Goal: Transaction & Acquisition: Purchase product/service

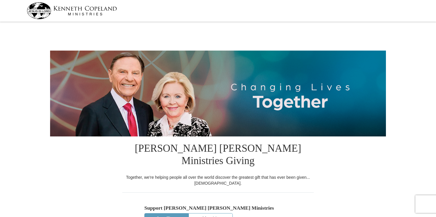
select select "TN"
click at [98, 9] on img at bounding box center [72, 10] width 90 height 17
select select "TN"
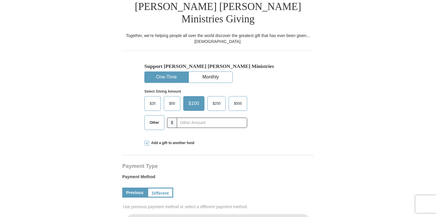
scroll to position [147, 0]
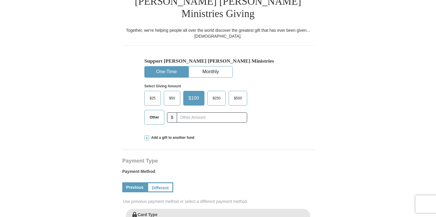
click at [156, 113] on span "Other" at bounding box center [154, 117] width 15 height 9
click at [0, 0] on input "Other" at bounding box center [0, 0] width 0 height 0
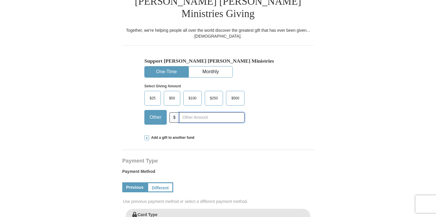
click at [202, 113] on input "text" at bounding box center [211, 118] width 65 height 10
type input "10.00"
click at [145, 136] on span at bounding box center [146, 138] width 5 height 5
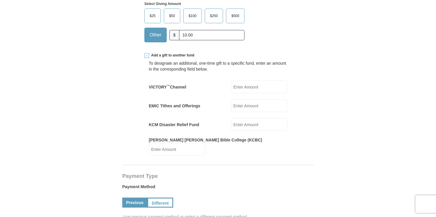
scroll to position [236, 0]
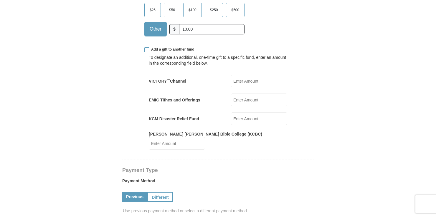
click at [246, 75] on input "VICTORY ™ Channel" at bounding box center [259, 81] width 56 height 13
type input "10.00"
click at [253, 113] on input "KCM Disaster Relief Fund" at bounding box center [259, 119] width 56 height 13
type input "10.00"
click at [316, 131] on form "[PERSON_NAME] [PERSON_NAME] Ministries Giving Together, we're helping people al…" at bounding box center [218, 171] width 336 height 767
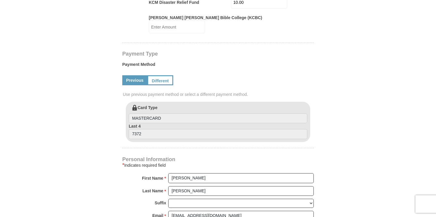
scroll to position [353, 0]
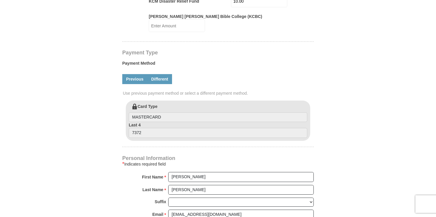
click at [161, 74] on link "Different" at bounding box center [159, 79] width 25 height 10
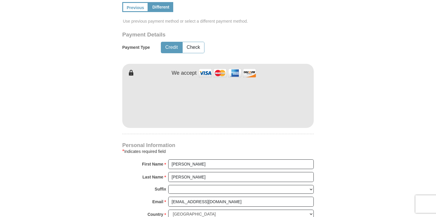
scroll to position [412, 0]
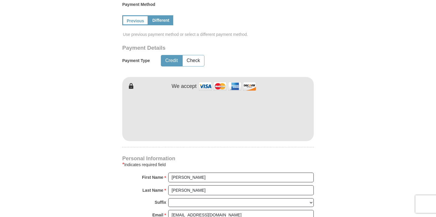
click at [375, 147] on form "[PERSON_NAME] [PERSON_NAME] Ministries Giving Together, we're helping people al…" at bounding box center [218, 24] width 336 height 827
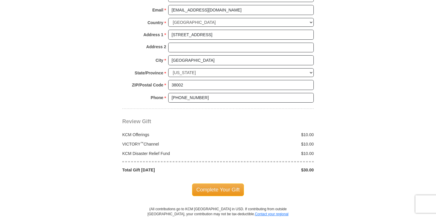
scroll to position [618, 0]
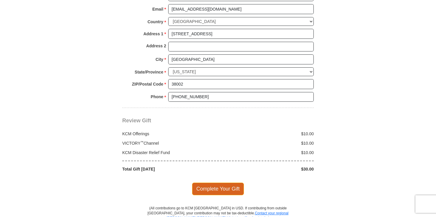
click at [221, 183] on span "Complete Your Gift" at bounding box center [218, 189] width 52 height 12
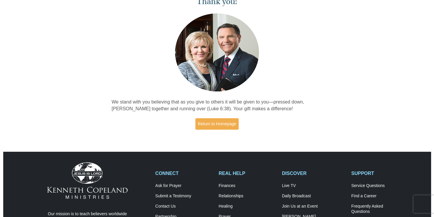
scroll to position [29, 0]
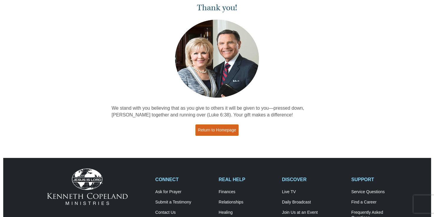
click at [200, 130] on link "Return to Homepage" at bounding box center [217, 130] width 44 height 11
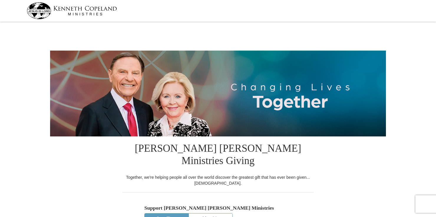
select select "TN"
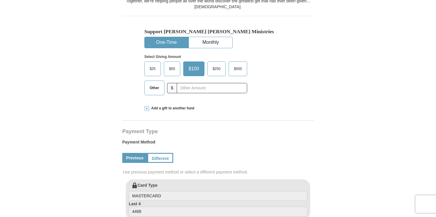
scroll to position [147, 0]
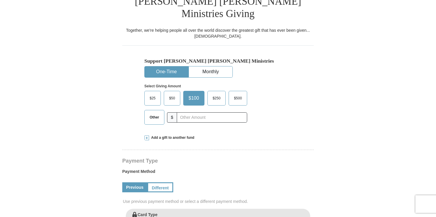
click at [151, 113] on span "Other" at bounding box center [154, 117] width 15 height 9
click at [0, 0] on input "Other" at bounding box center [0, 0] width 0 height 0
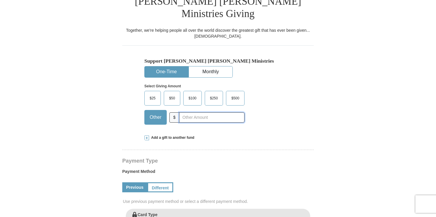
click at [191, 113] on input "text" at bounding box center [211, 118] width 65 height 10
type input "10.00"
click at [347, 110] on form "[PERSON_NAME] [PERSON_NAME] Ministries Giving Together, we're helping people al…" at bounding box center [218, 201] width 336 height 651
click at [148, 136] on span at bounding box center [146, 138] width 5 height 5
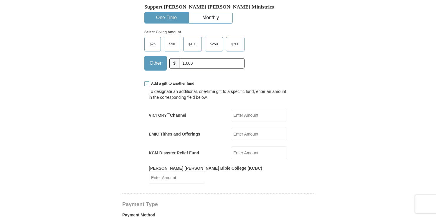
scroll to position [206, 0]
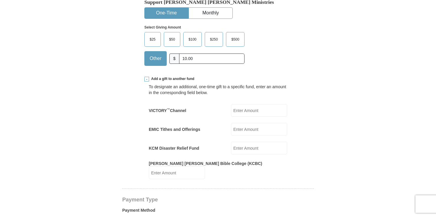
click at [264, 104] on input "VICTORY ™ Channel" at bounding box center [259, 110] width 56 height 13
type input "10.00"
click at [327, 128] on form "[PERSON_NAME] [PERSON_NAME] Ministries Giving Together, we're helping people al…" at bounding box center [218, 196] width 336 height 758
click at [232, 142] on input "KCM Disaster Relief Fund" at bounding box center [259, 148] width 56 height 13
type input "10.00"
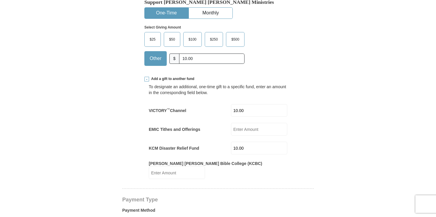
click at [373, 169] on form "[PERSON_NAME] [PERSON_NAME] Ministries Giving Together, we're helping people al…" at bounding box center [218, 200] width 336 height 767
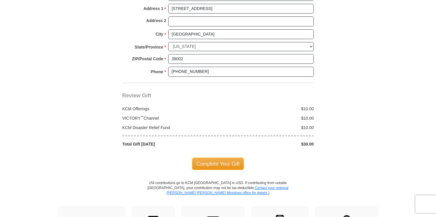
scroll to position [589, 0]
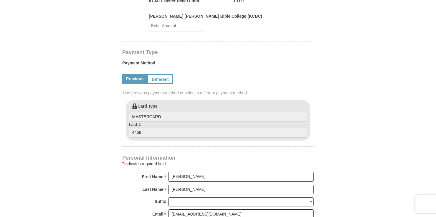
scroll to position [353, 0]
click at [133, 74] on link "Previous" at bounding box center [134, 79] width 25 height 10
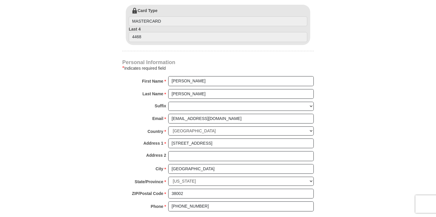
scroll to position [383, 0]
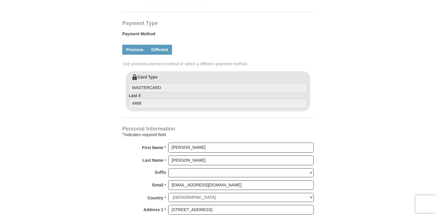
click at [163, 45] on link "Different" at bounding box center [159, 50] width 25 height 10
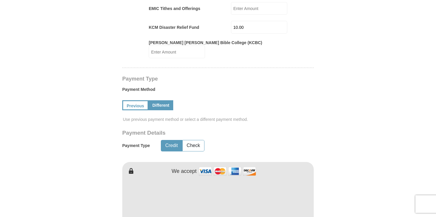
scroll to position [324, 0]
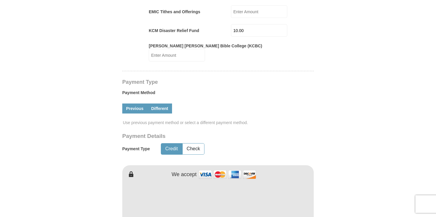
click at [137, 104] on link "Previous" at bounding box center [134, 109] width 25 height 10
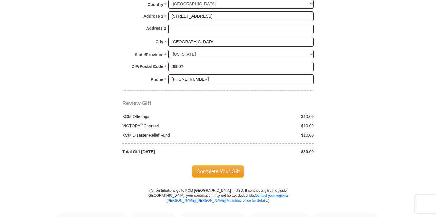
scroll to position [560, 0]
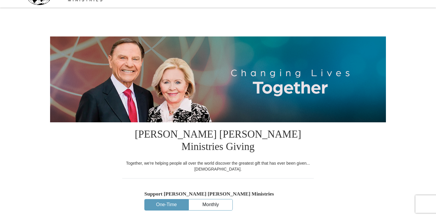
scroll to position [0, 0]
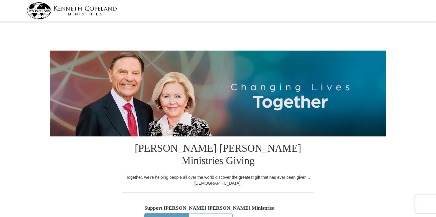
click at [46, 14] on img at bounding box center [72, 10] width 90 height 17
